Goal: Navigation & Orientation: Find specific page/section

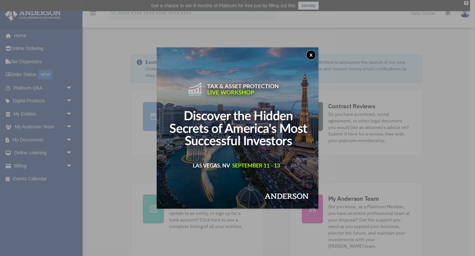
click at [309, 56] on button "x" at bounding box center [311, 55] width 10 height 10
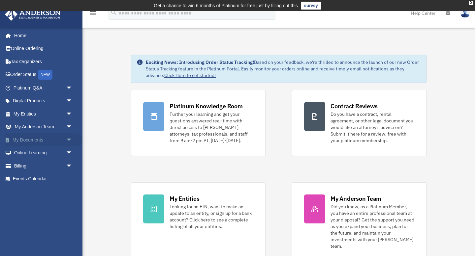
click at [37, 141] on link "My Documents arrow_drop_down" at bounding box center [44, 139] width 78 height 13
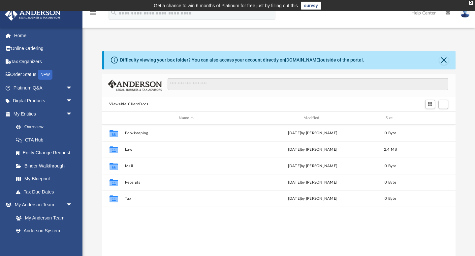
scroll to position [150, 353]
click at [49, 180] on link "My Blueprint" at bounding box center [45, 179] width 73 height 13
